Goal: Check status: Check status

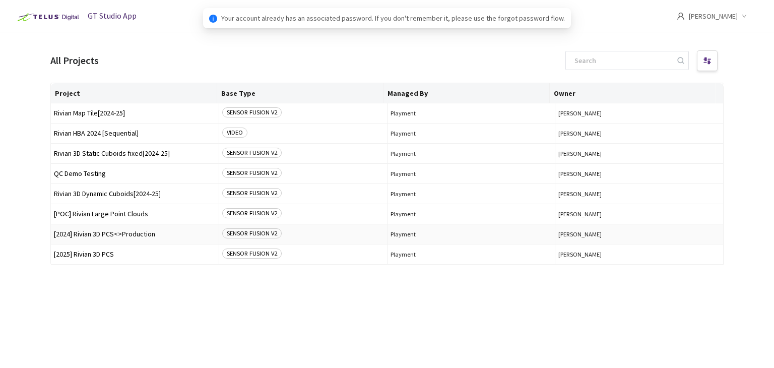
click at [81, 233] on span "[2024] Rivian 3D PCS<>Production" at bounding box center [135, 234] width 162 height 8
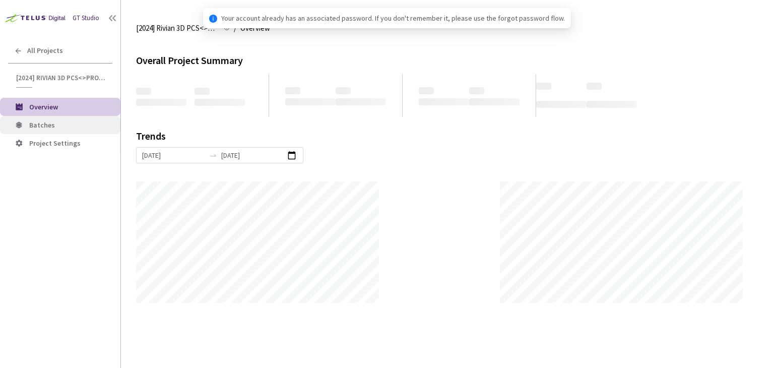
scroll to position [368, 774]
click at [42, 132] on li "Batches" at bounding box center [60, 125] width 121 height 18
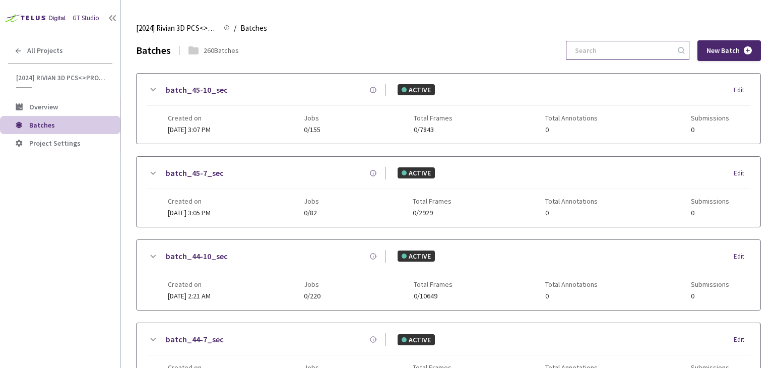
click at [622, 49] on input at bounding box center [622, 50] width 107 height 18
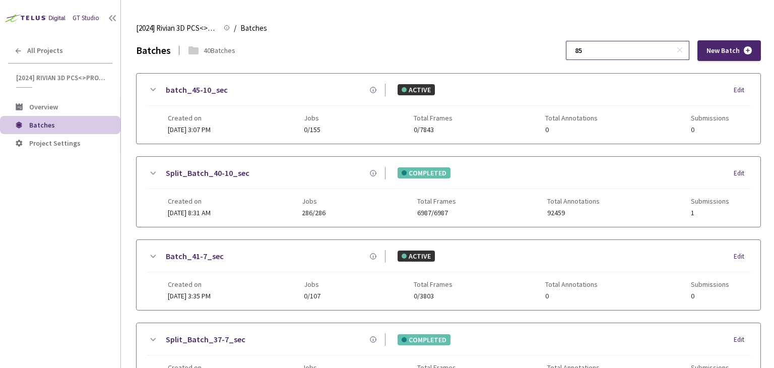
type input "8"
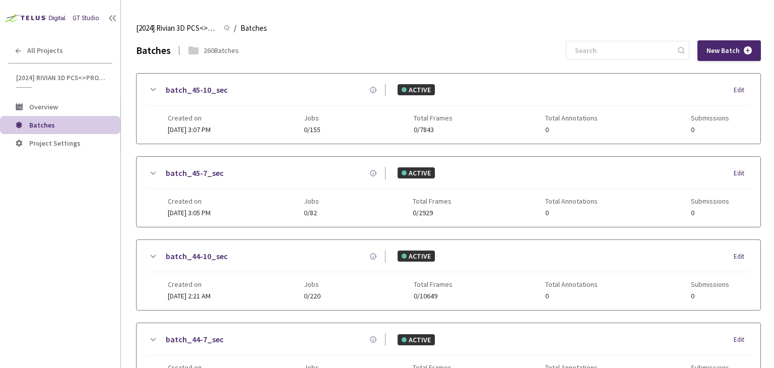
click at [49, 16] on img at bounding box center [34, 18] width 69 height 16
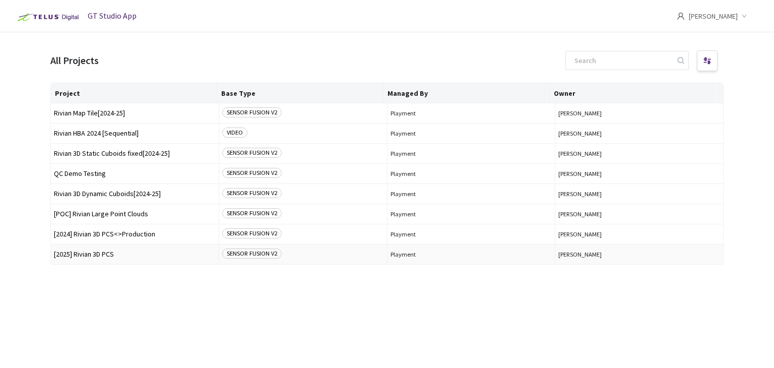
click at [104, 253] on span "[2025] Rivian 3D PCS" at bounding box center [135, 255] width 162 height 8
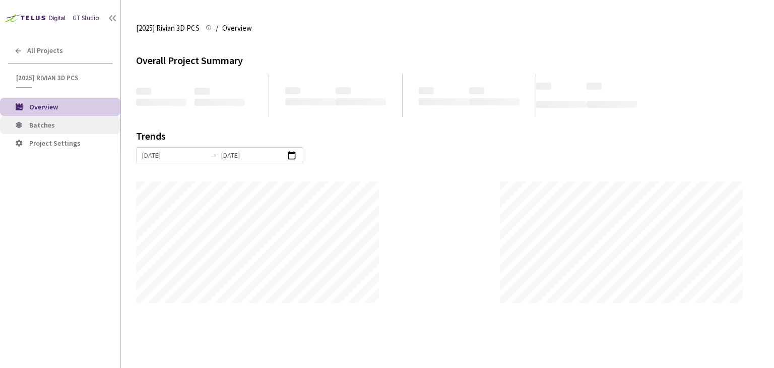
scroll to position [368, 774]
click at [57, 122] on span "Batches" at bounding box center [70, 125] width 83 height 9
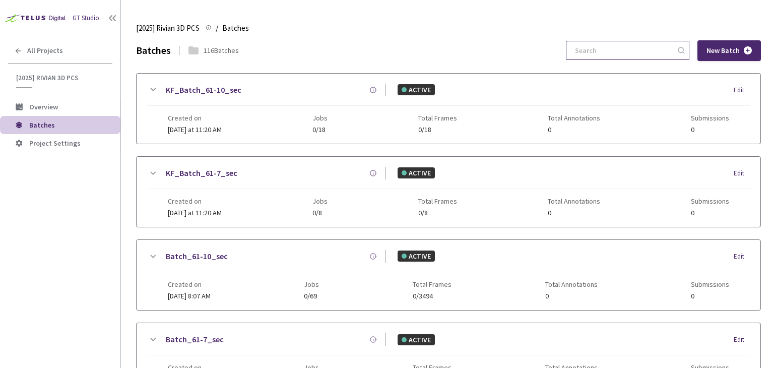
click at [655, 47] on input at bounding box center [622, 50] width 107 height 18
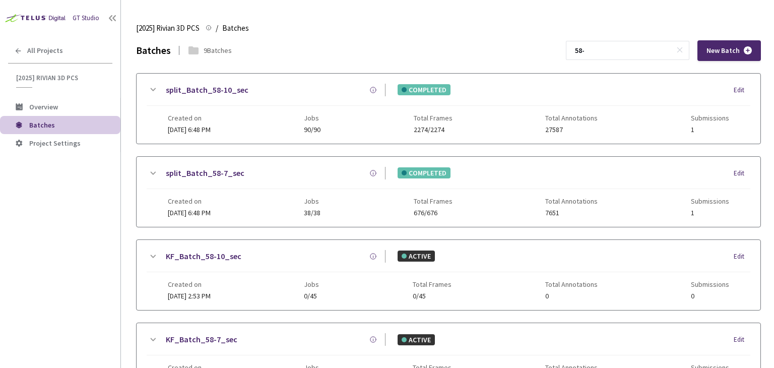
type input "58-"
click at [213, 170] on link "split_Batch_58-7_sec" at bounding box center [205, 173] width 79 height 13
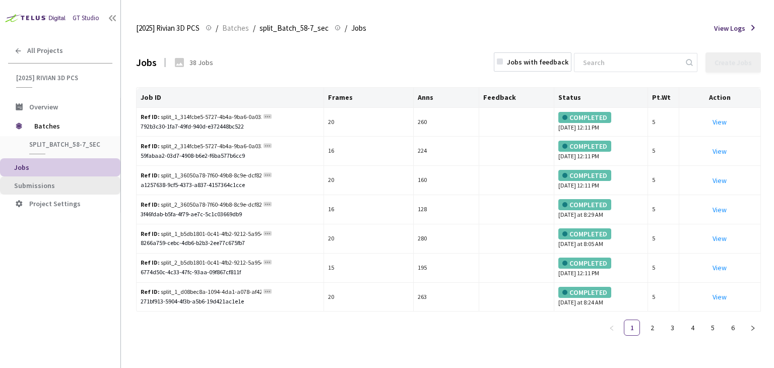
click at [46, 188] on span "Submissions" at bounding box center [34, 185] width 41 height 9
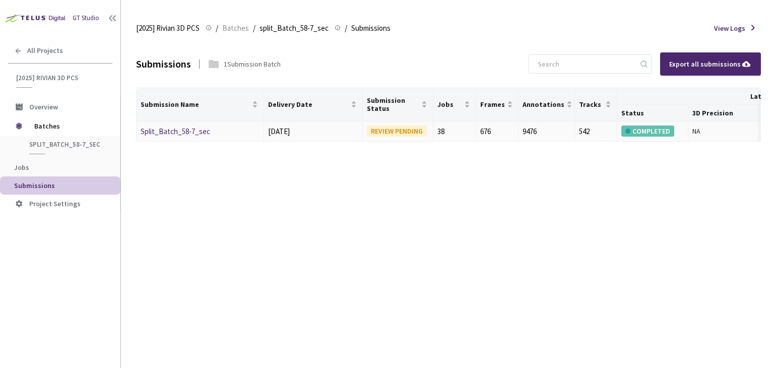
click at [162, 132] on link "Split_Batch_58-7_sec" at bounding box center [176, 132] width 70 height 10
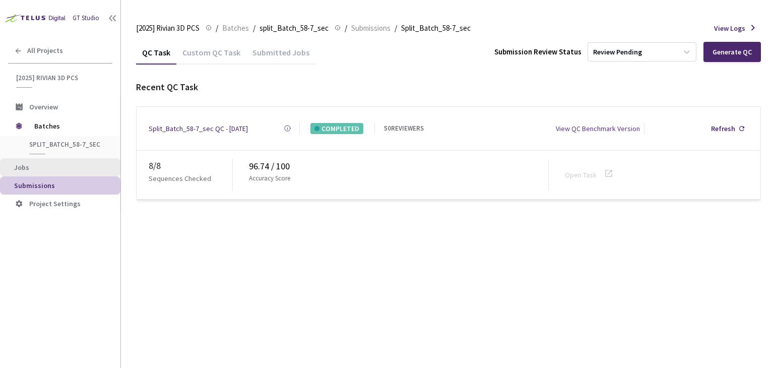
click at [75, 164] on span "Jobs" at bounding box center [63, 167] width 98 height 9
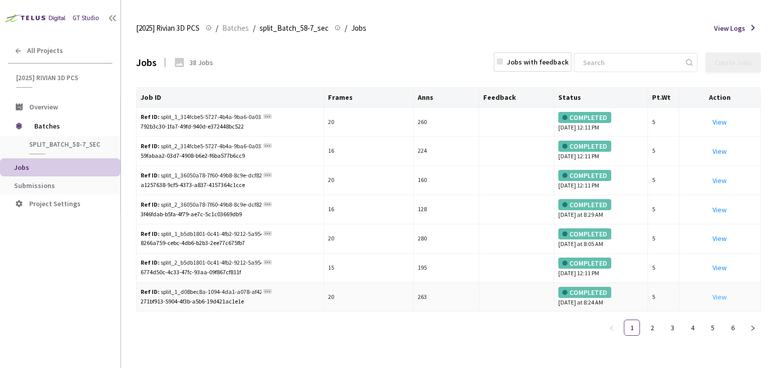
click at [722, 298] on link "View" at bounding box center [720, 296] width 14 height 9
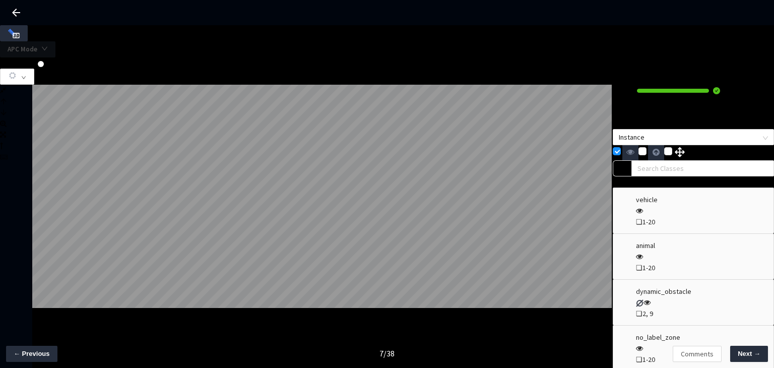
click at [20, 8] on icon at bounding box center [16, 13] width 12 height 12
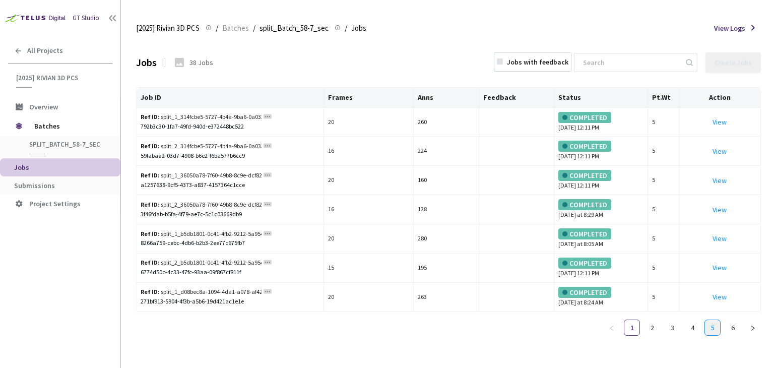
click at [713, 331] on link "5" at bounding box center [712, 327] width 15 height 15
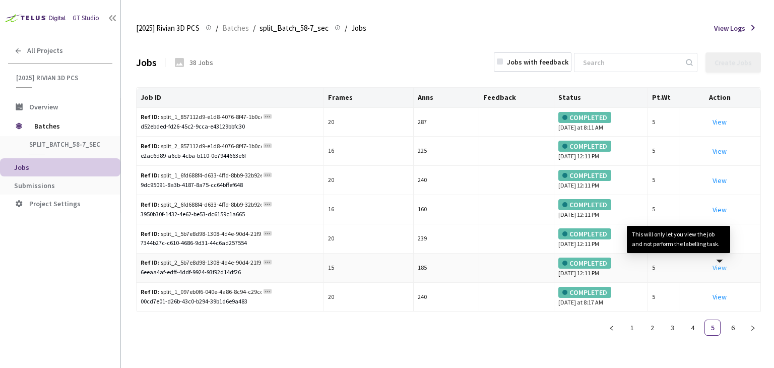
click at [716, 267] on link "View This will only let you view the job and not perform the labelling task." at bounding box center [720, 267] width 14 height 9
